Goal: Check status: Check status

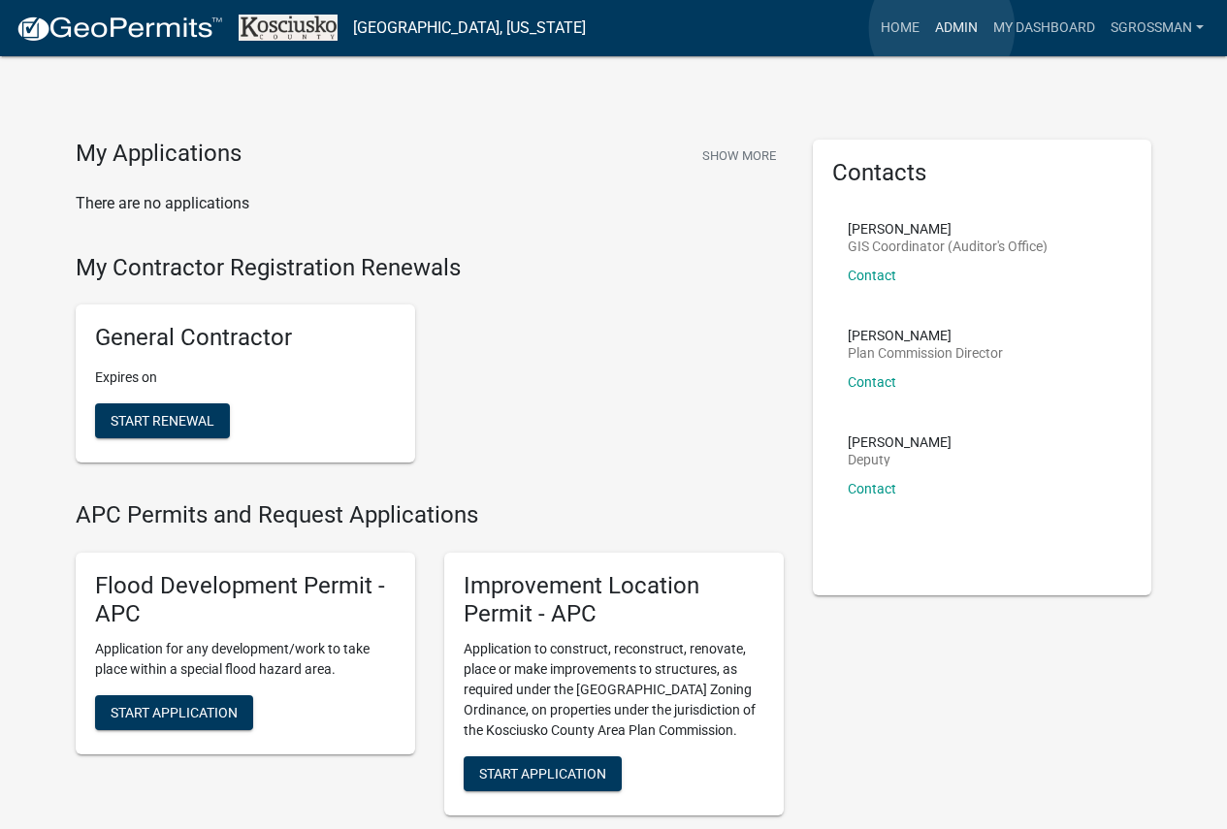
click at [942, 28] on link "Admin" at bounding box center [956, 28] width 58 height 37
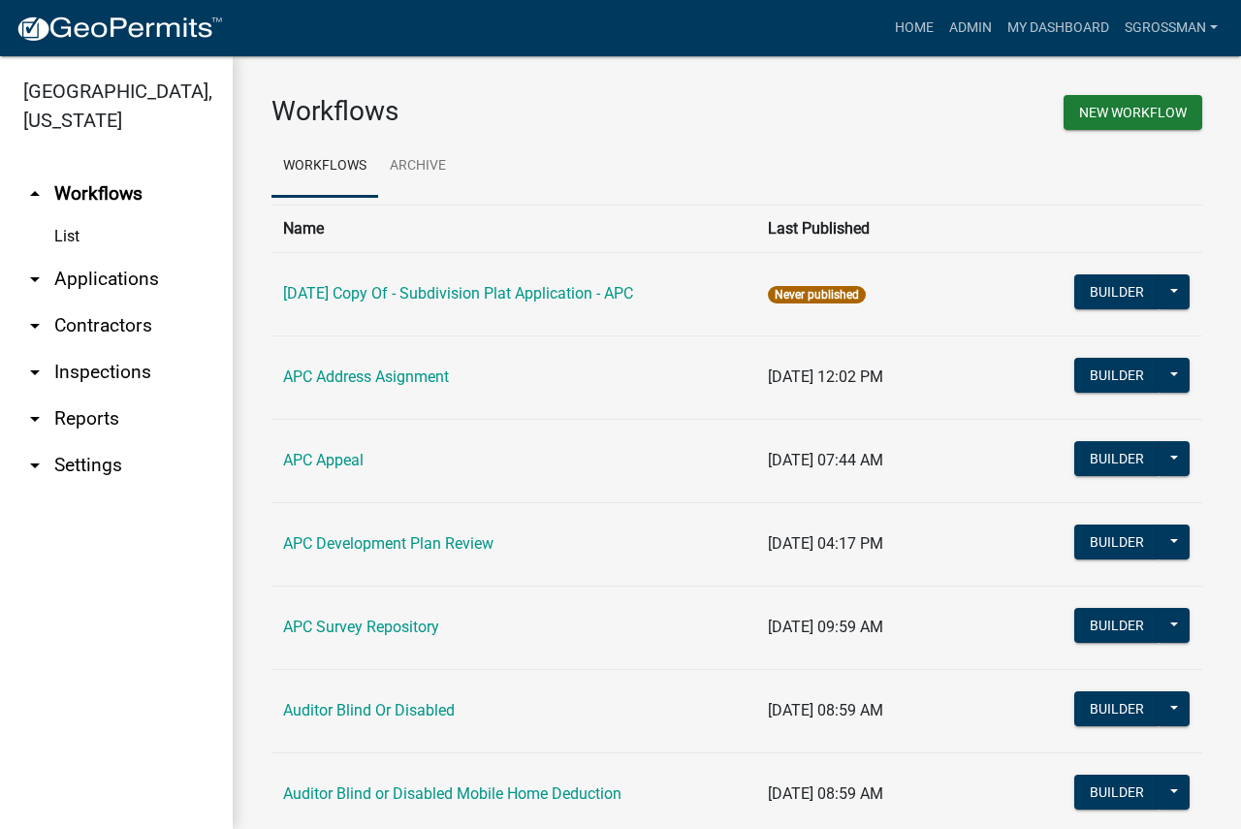
click at [124, 277] on link "arrow_drop_down Applications" at bounding box center [116, 279] width 233 height 47
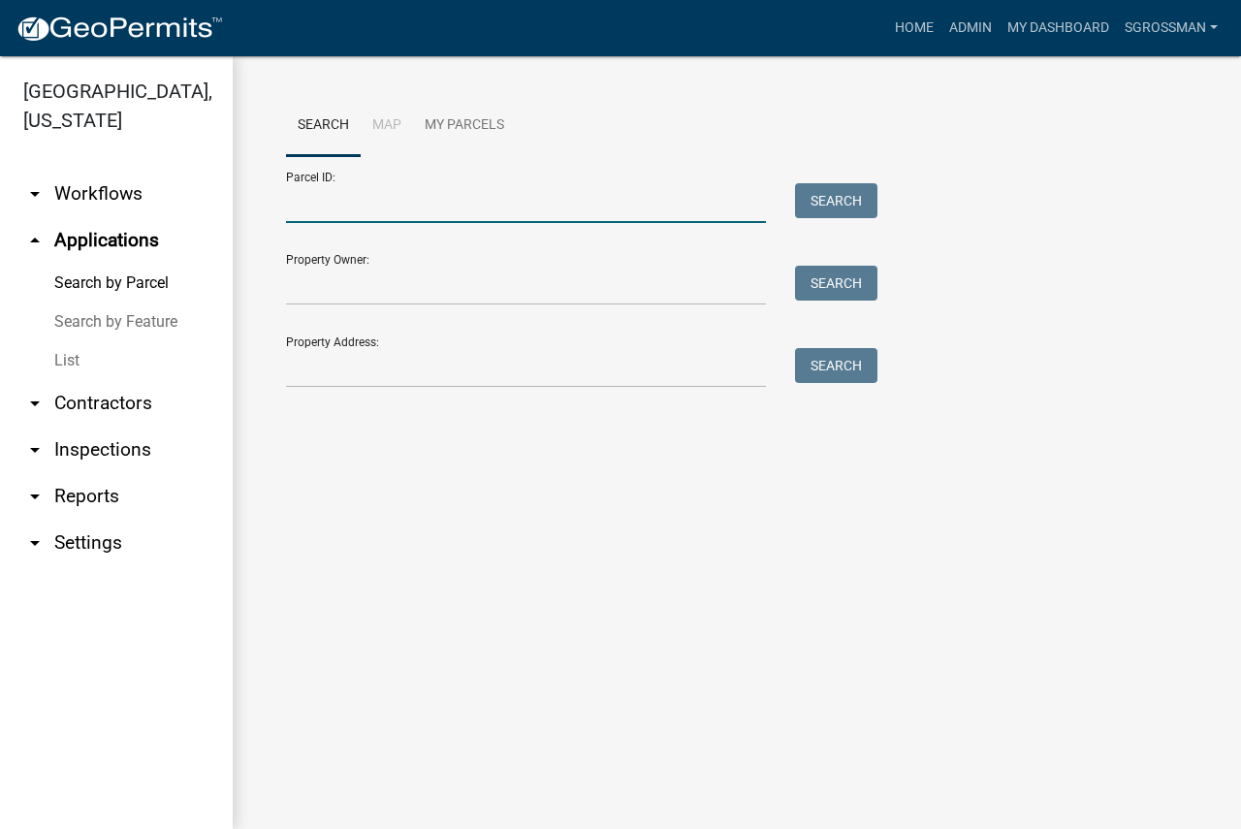
click at [310, 208] on input "Parcel ID:" at bounding box center [526, 203] width 480 height 40
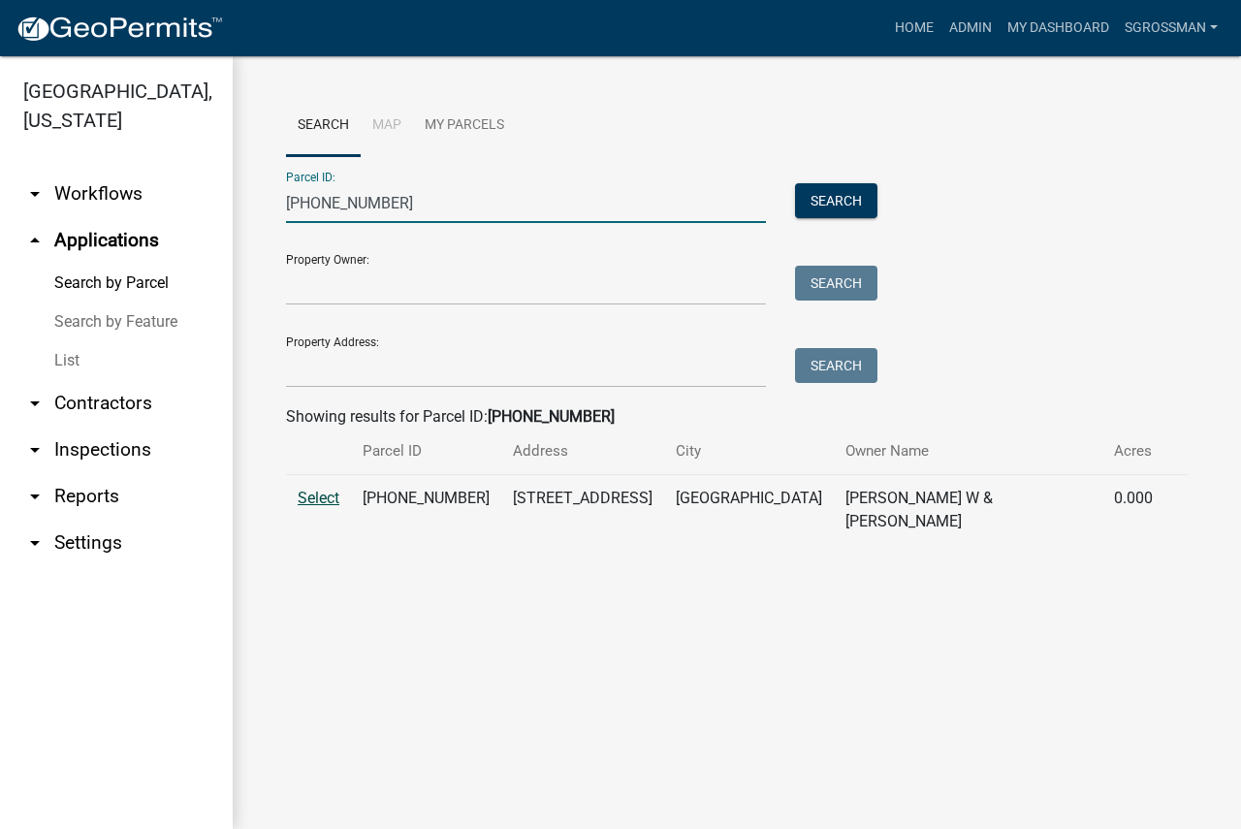
type input "[PHONE_NUMBER]"
click at [311, 501] on span "Select" at bounding box center [319, 498] width 42 height 18
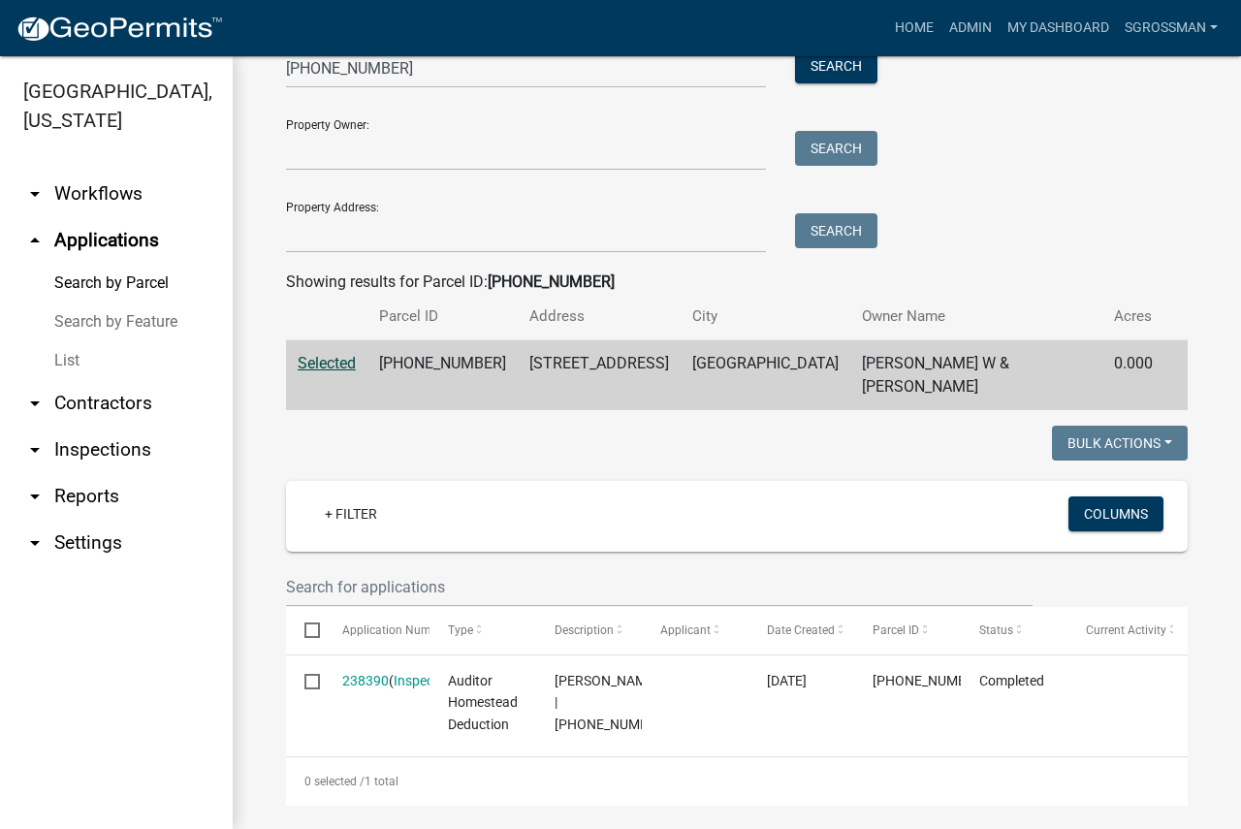
scroll to position [171, 0]
